Goal: Transaction & Acquisition: Purchase product/service

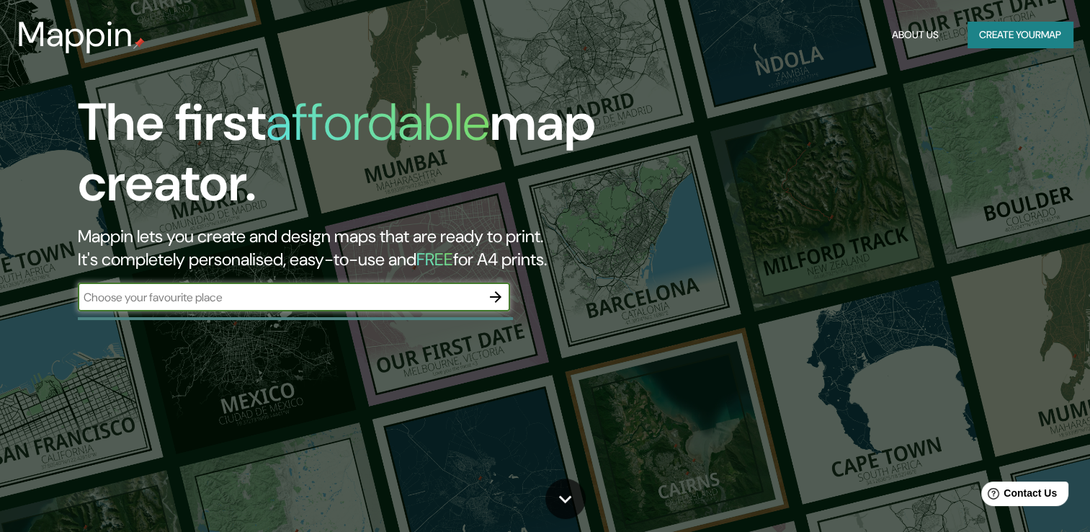
click at [381, 301] on input "text" at bounding box center [279, 297] width 403 height 17
click at [468, 298] on input "acapulco, guerero" at bounding box center [279, 297] width 403 height 17
type input "acapulco"
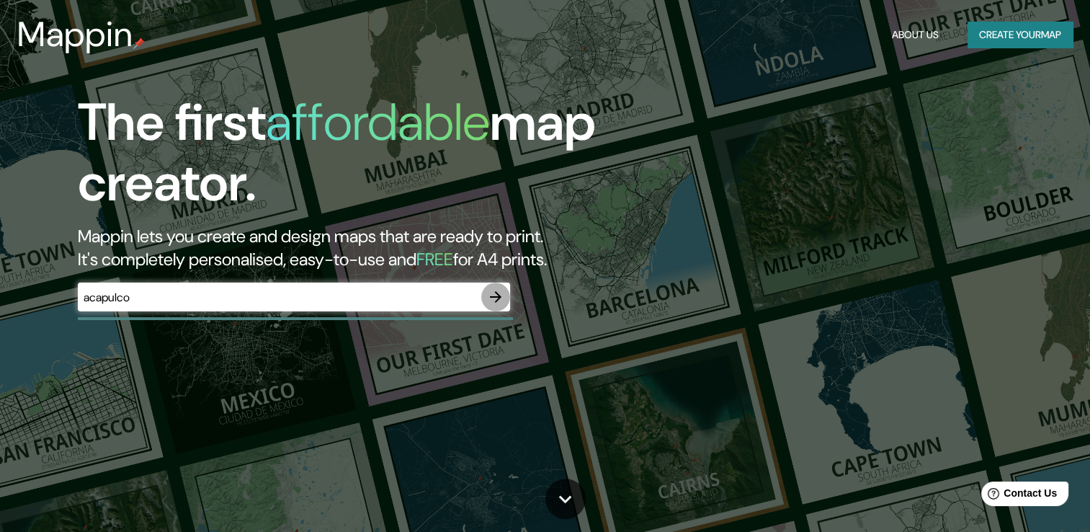
click at [499, 294] on icon "button" at bounding box center [495, 296] width 17 height 17
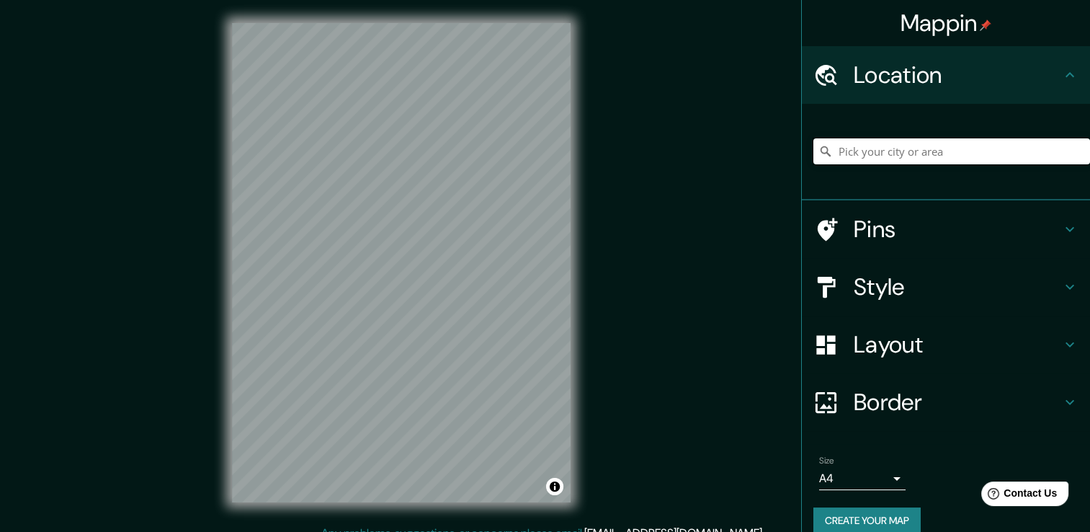
click at [897, 151] on input "Pick your city or area" at bounding box center [951, 151] width 277 height 26
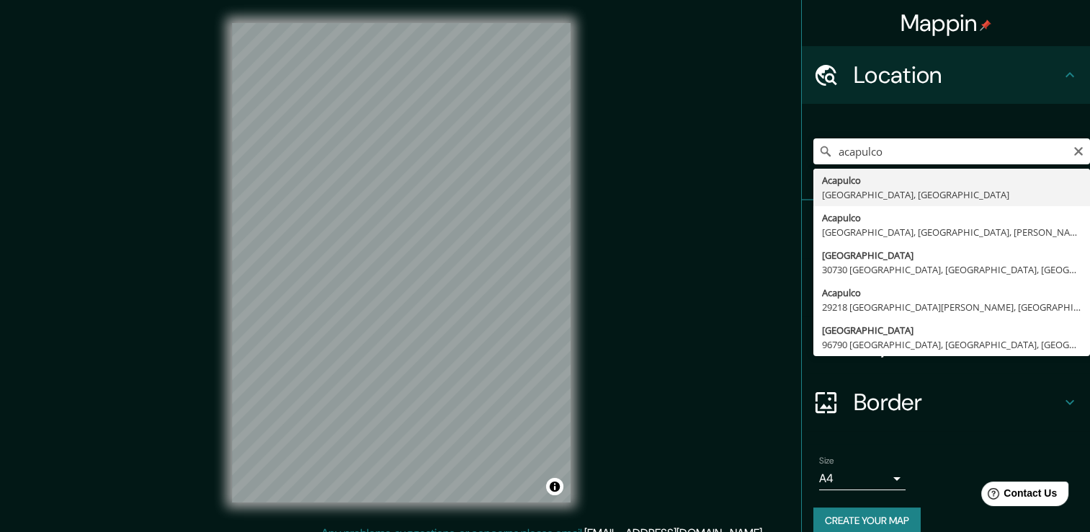
type input "Acapulco, [GEOGRAPHIC_DATA], [GEOGRAPHIC_DATA]"
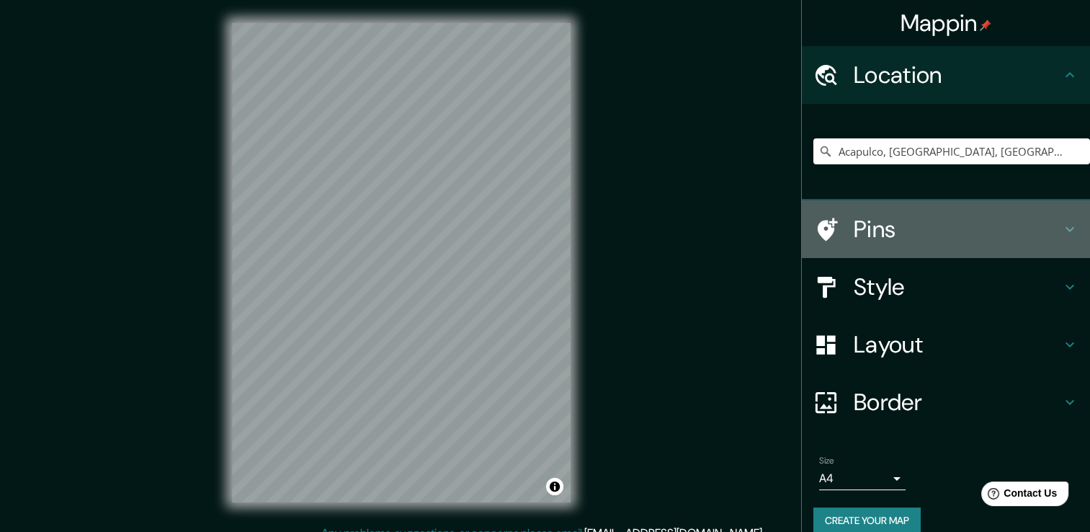
click at [988, 233] on h4 "Pins" at bounding box center [956, 229] width 207 height 29
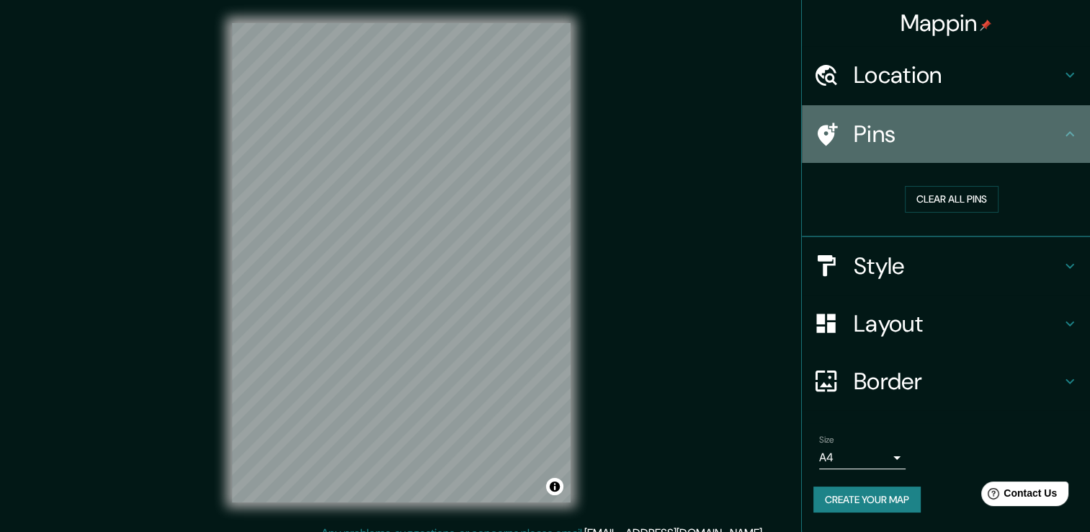
click at [1072, 138] on icon at bounding box center [1069, 133] width 17 height 17
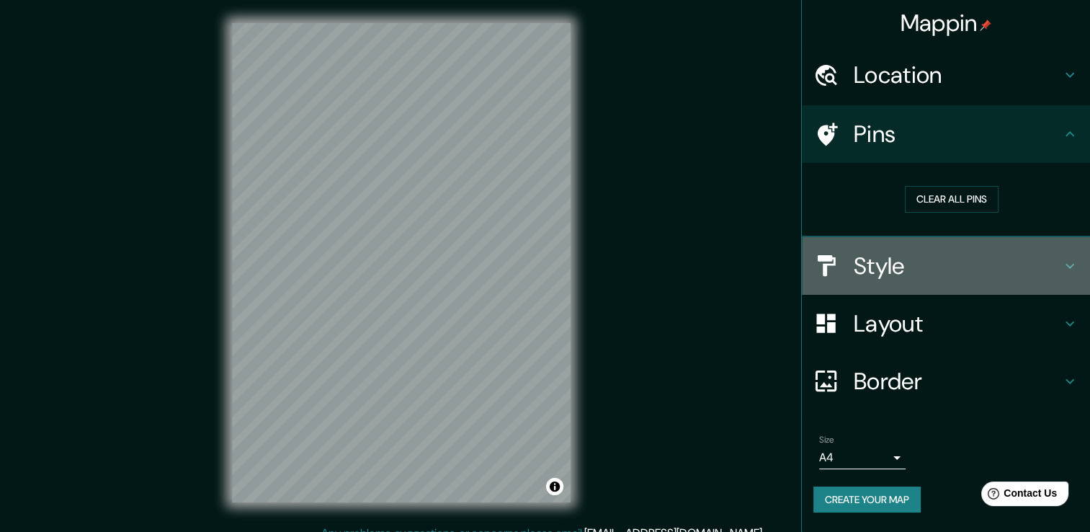
click at [1072, 261] on icon at bounding box center [1069, 265] width 17 height 17
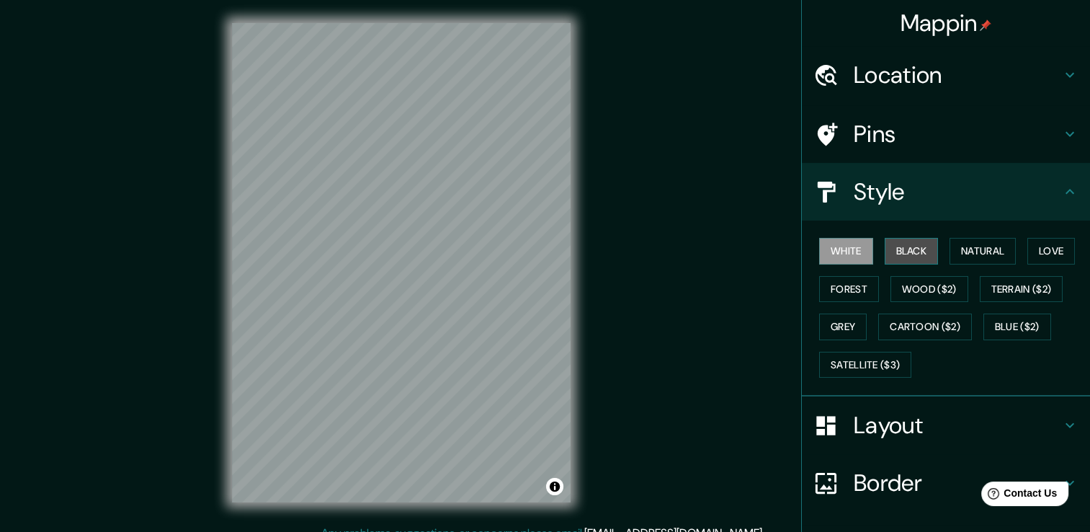
click at [891, 254] on button "Black" at bounding box center [911, 251] width 54 height 27
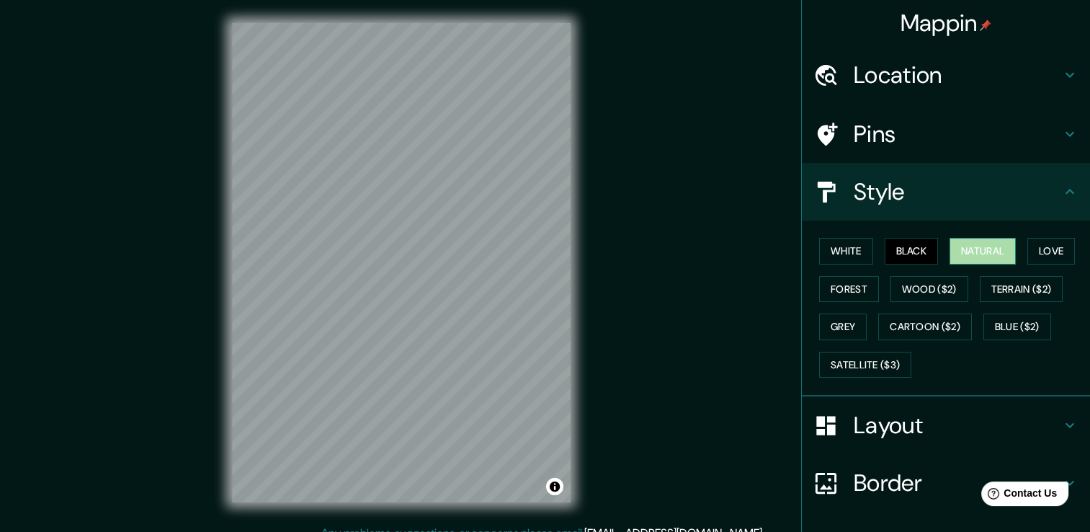
click at [965, 255] on button "Natural" at bounding box center [982, 251] width 66 height 27
click at [1044, 252] on button "Love" at bounding box center [1051, 251] width 48 height 27
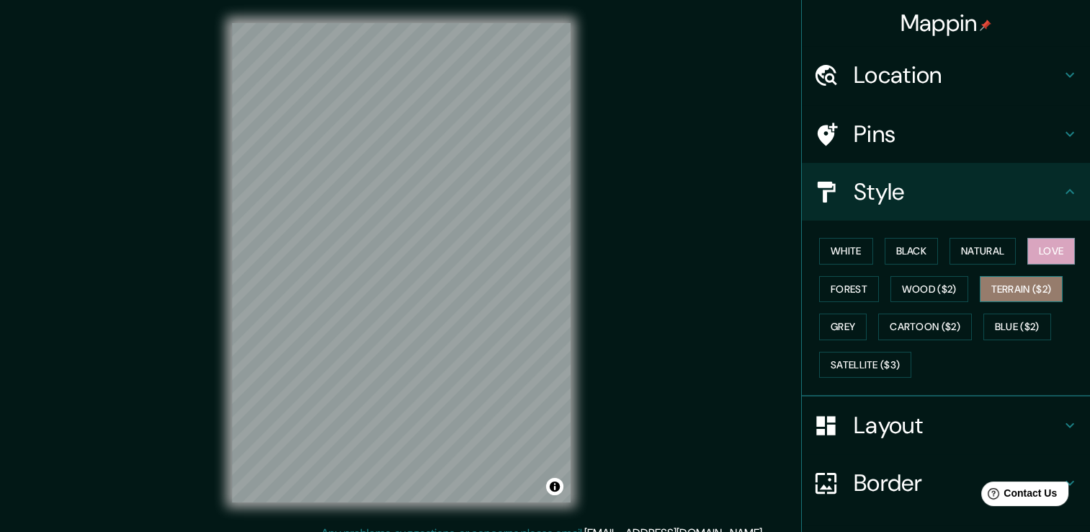
click at [1040, 284] on button "Terrain ($2)" at bounding box center [1021, 289] width 84 height 27
click at [865, 309] on div "White Black Natural Love Forest Wood ($2) Terrain ($2) Grey Cartoon ($2) Blue (…" at bounding box center [951, 307] width 277 height 151
click at [834, 328] on button "Grey" at bounding box center [843, 326] width 48 height 27
click at [1028, 288] on button "Terrain ($2)" at bounding box center [1021, 289] width 84 height 27
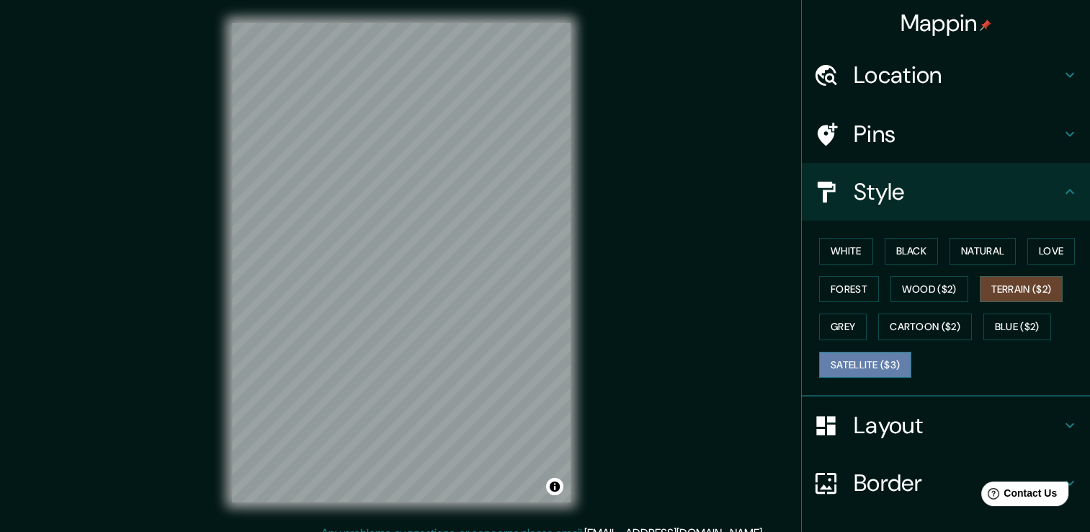
click at [861, 362] on button "Satellite ($3)" at bounding box center [865, 364] width 92 height 27
